Goal: Navigation & Orientation: Find specific page/section

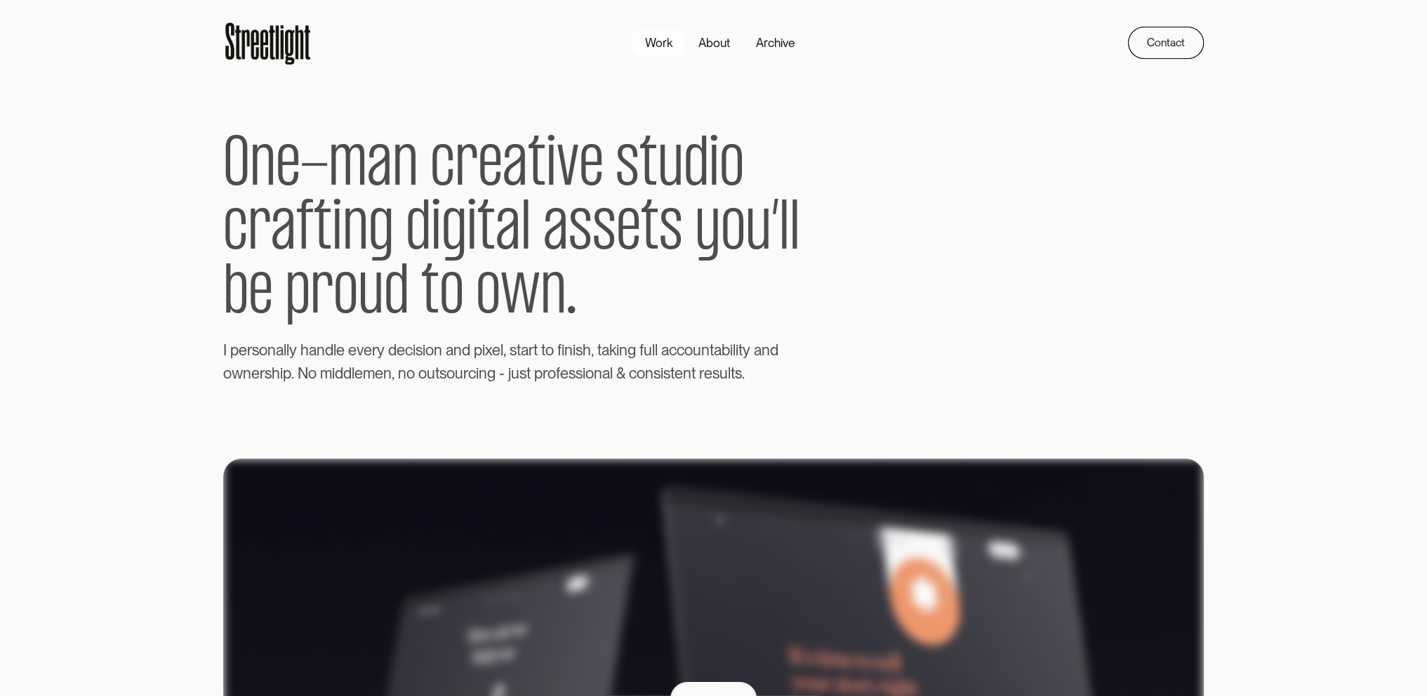
click at [637, 38] on link "Work" at bounding box center [658, 43] width 53 height 26
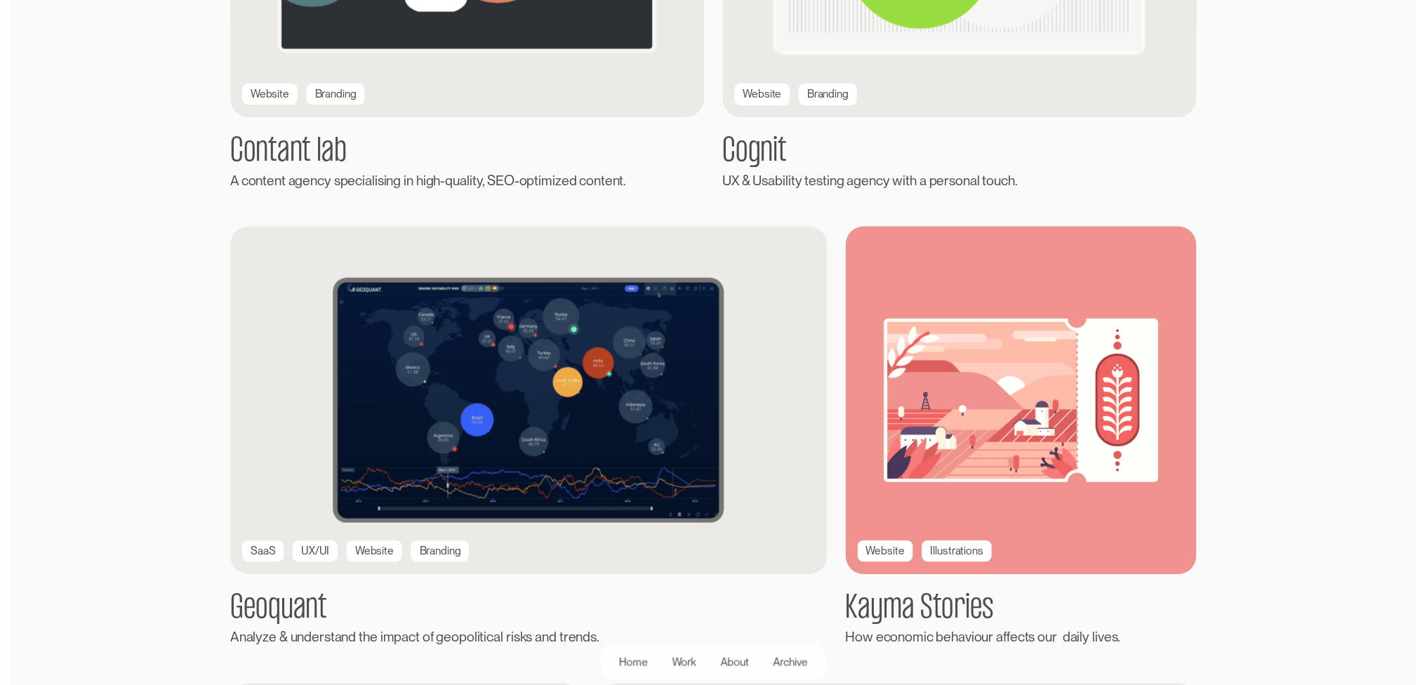
scroll to position [1053, 0]
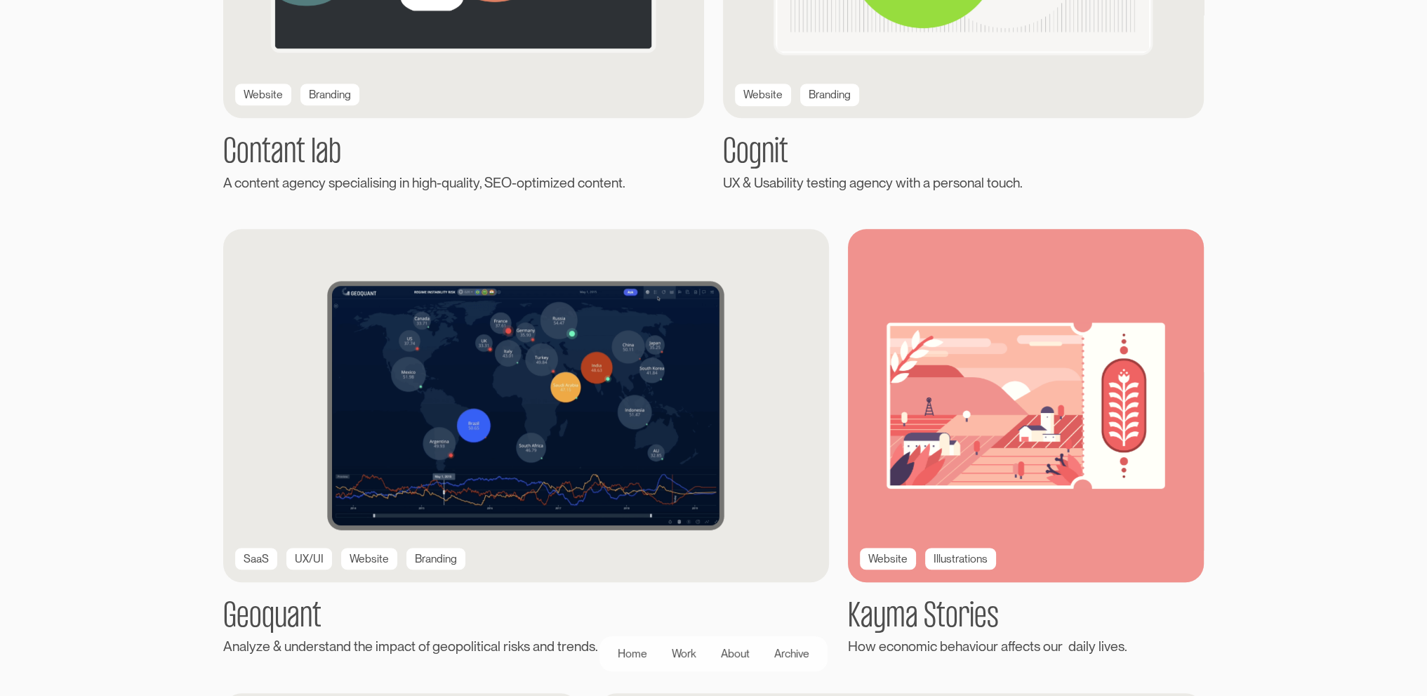
click at [1002, 321] on img at bounding box center [1026, 405] width 392 height 388
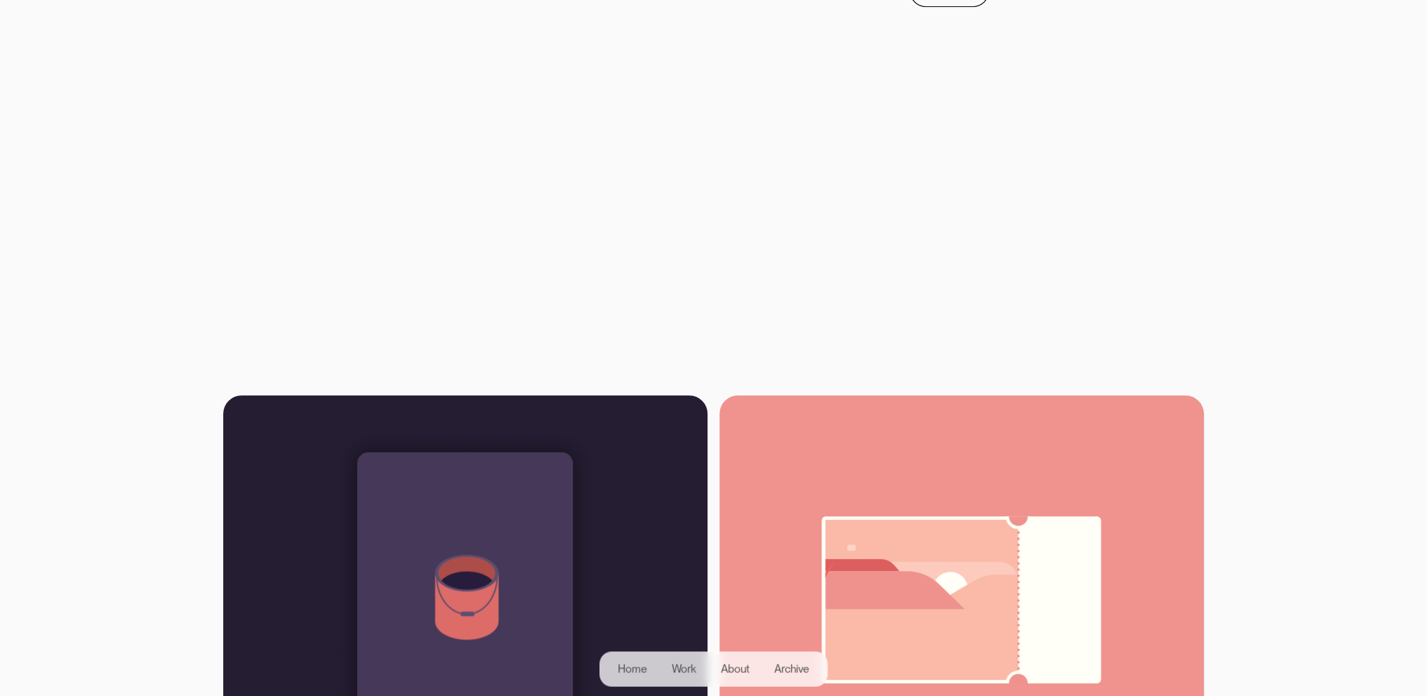
scroll to position [476, 0]
